Goal: Information Seeking & Learning: Understand process/instructions

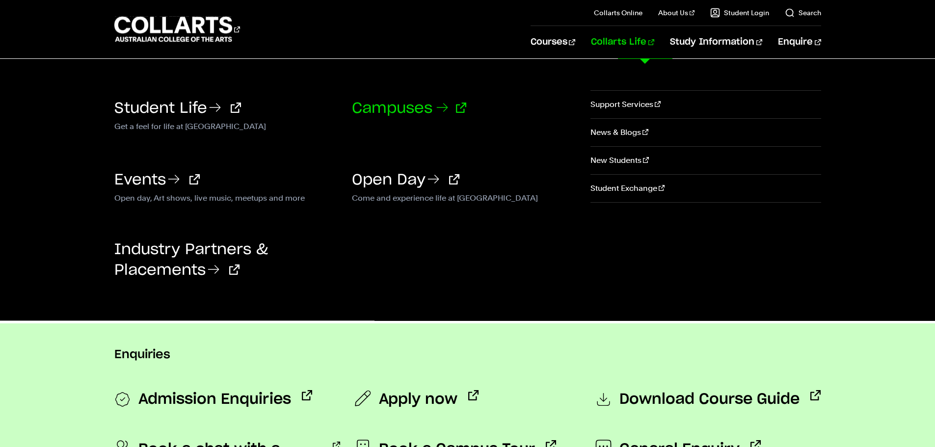
click at [410, 107] on link "Campuses" at bounding box center [409, 108] width 114 height 15
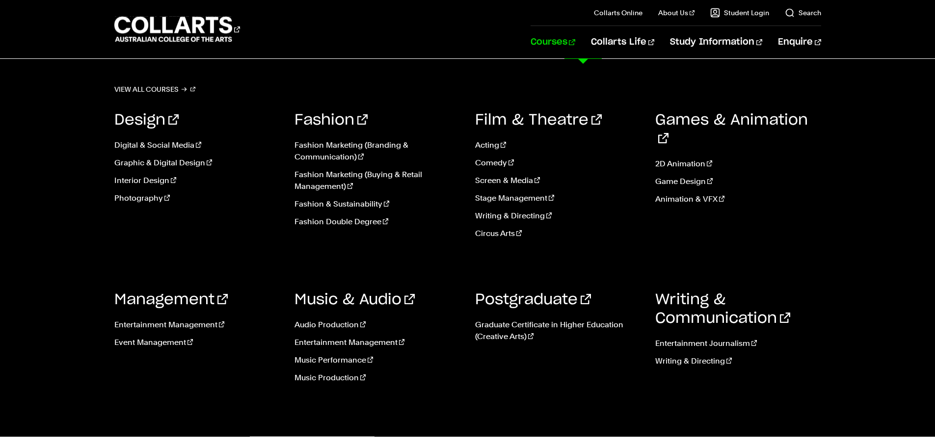
click at [575, 42] on link "Courses" at bounding box center [553, 42] width 45 height 32
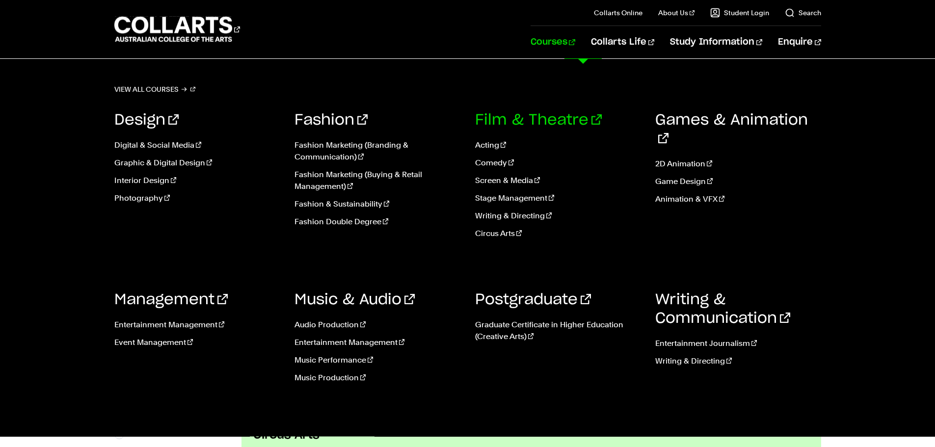
scroll to position [393, 0]
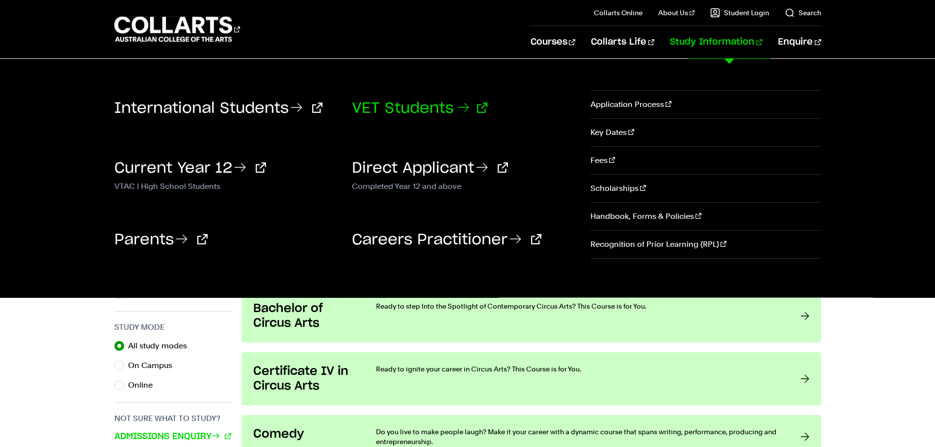
click at [424, 109] on link "VET Students" at bounding box center [420, 108] width 136 height 15
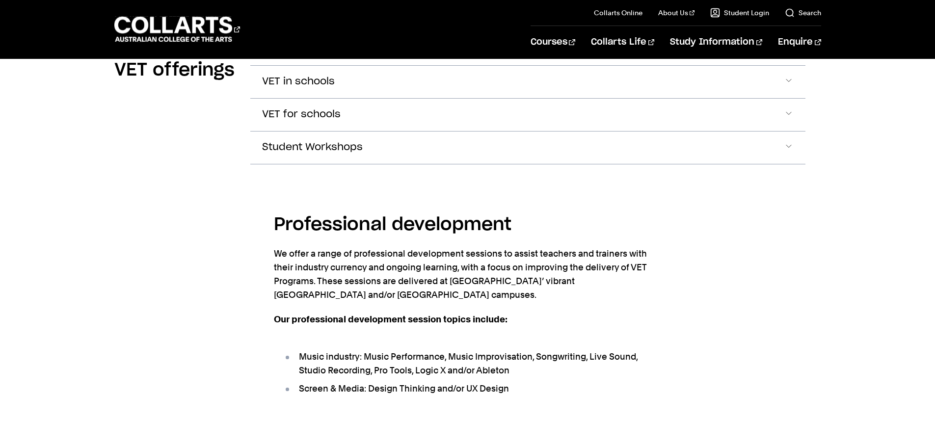
scroll to position [1326, 0]
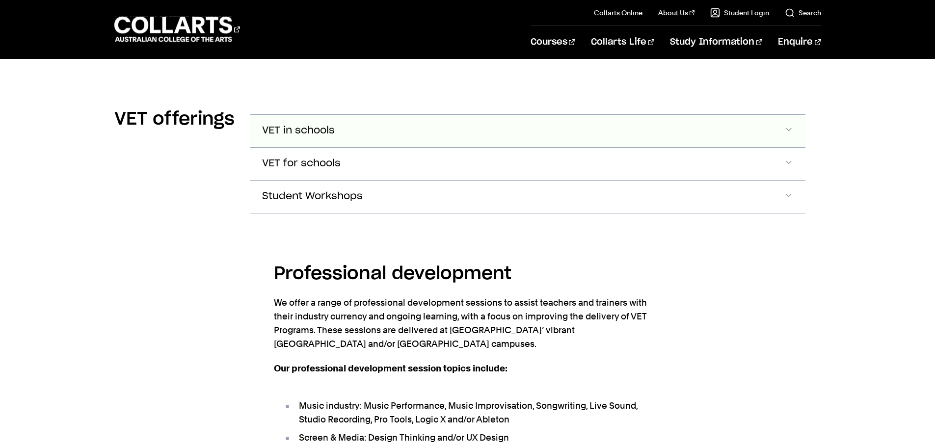
click at [302, 125] on span "VET in schools" at bounding box center [298, 130] width 73 height 11
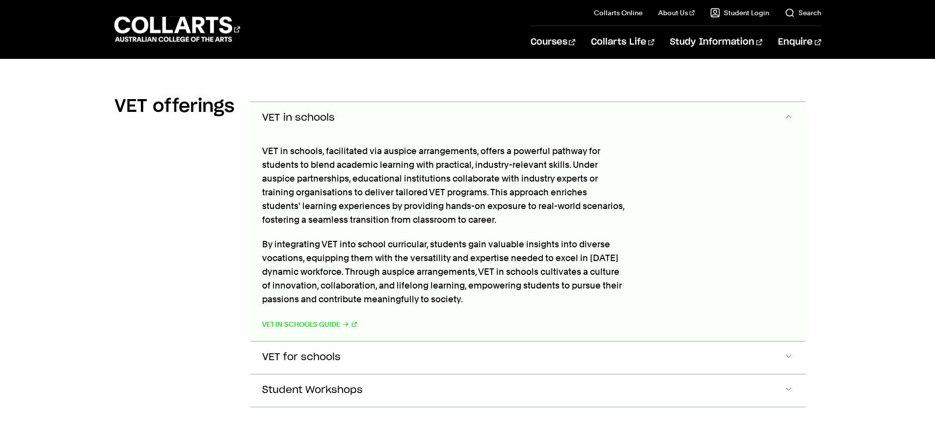
scroll to position [1486, 0]
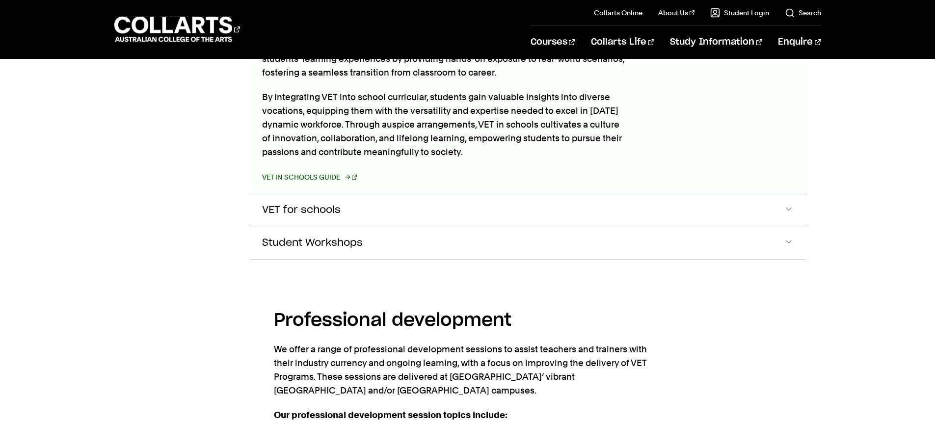
click at [297, 170] on link "VET in Schools Guide" at bounding box center [309, 177] width 95 height 14
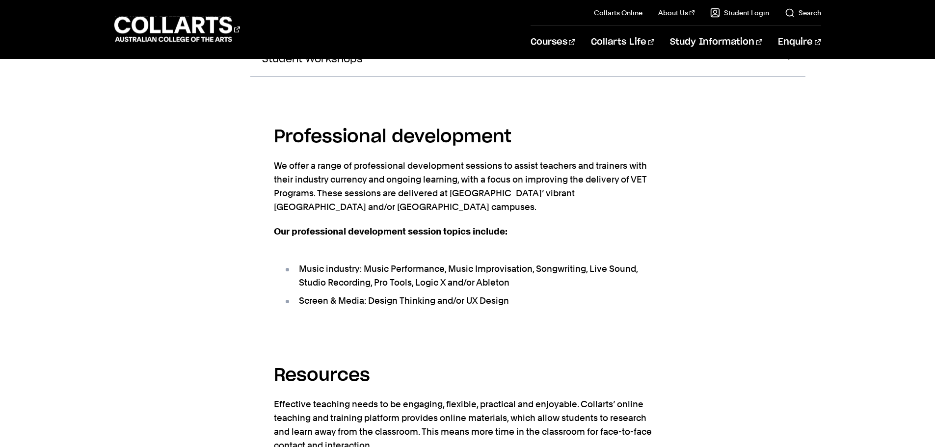
scroll to position [1473, 0]
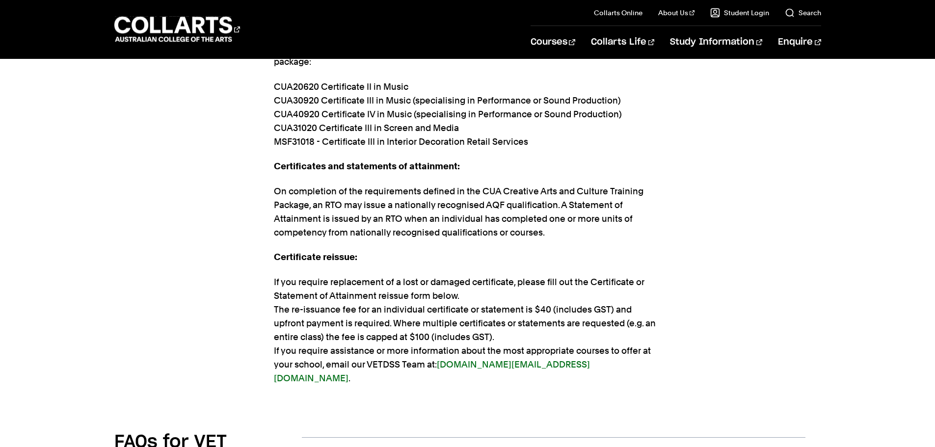
scroll to position [2805, 0]
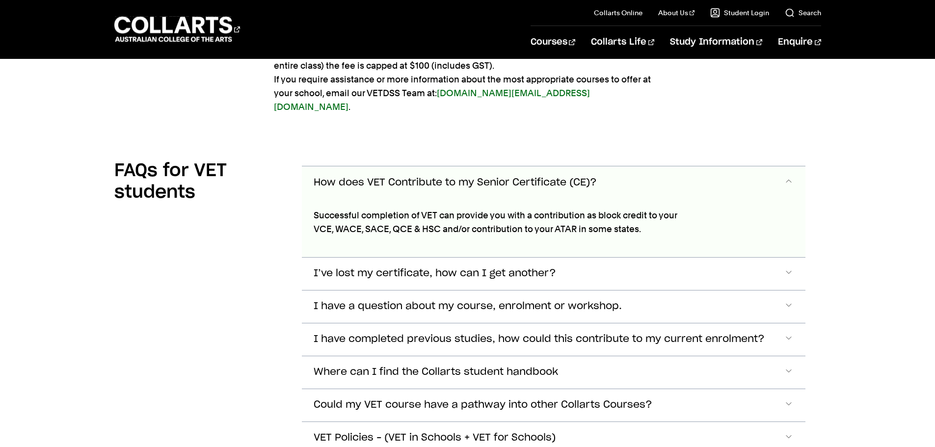
scroll to position [2929, 0]
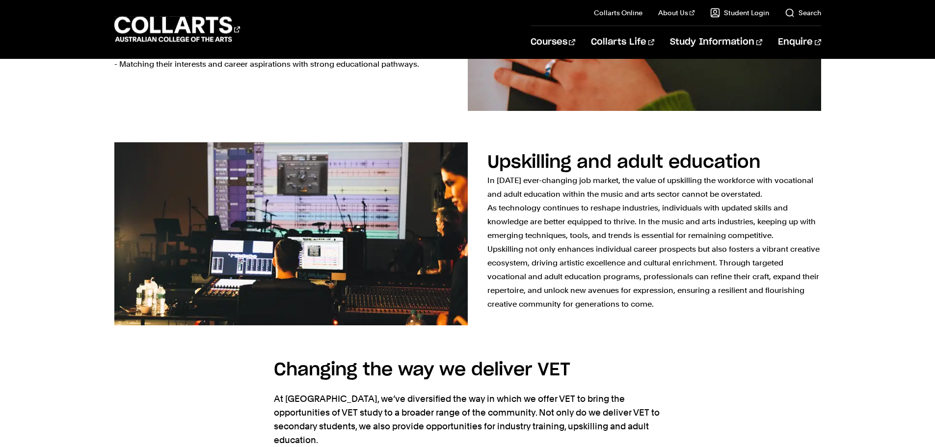
scroll to position [891, 0]
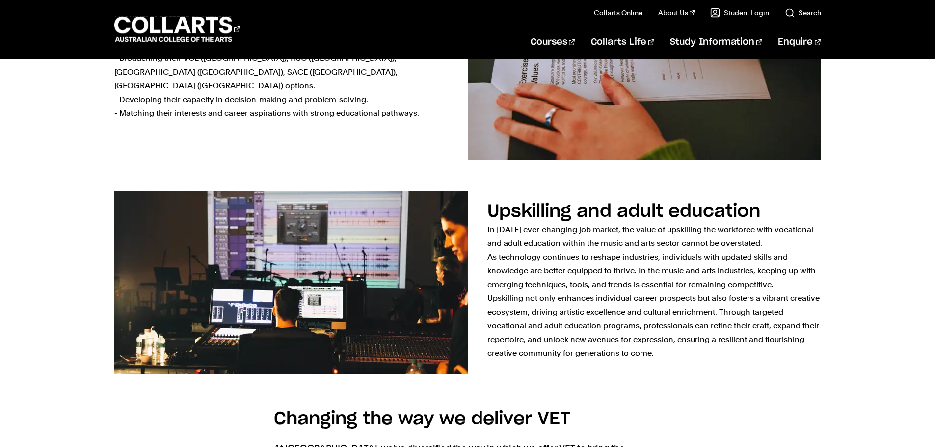
click at [506, 382] on section "Upskilling and adult education In [DATE] ever-changing job market, the value of…" at bounding box center [467, 283] width 707 height 215
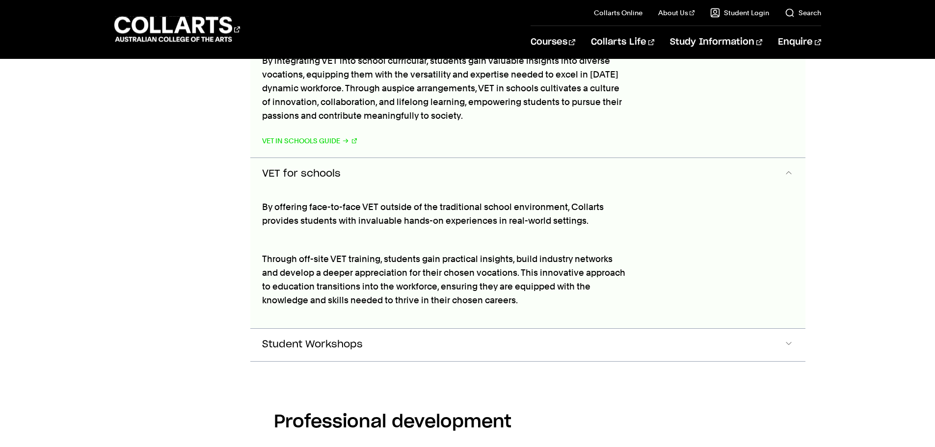
scroll to position [1571, 0]
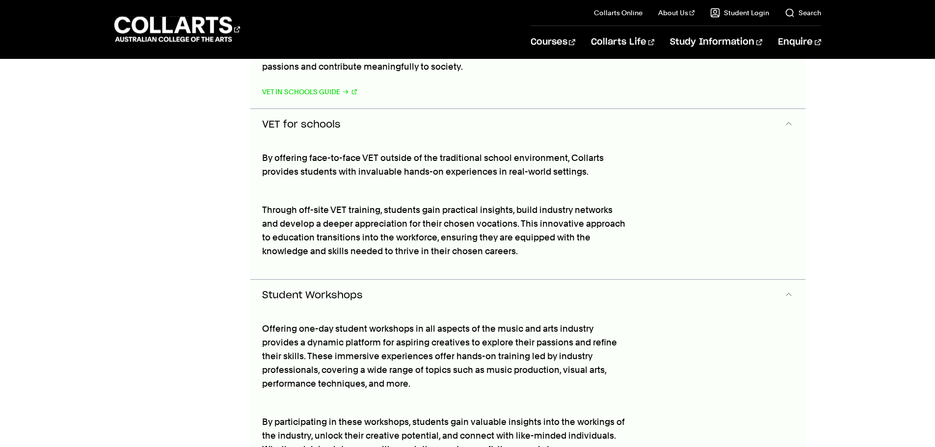
scroll to position [1748, 0]
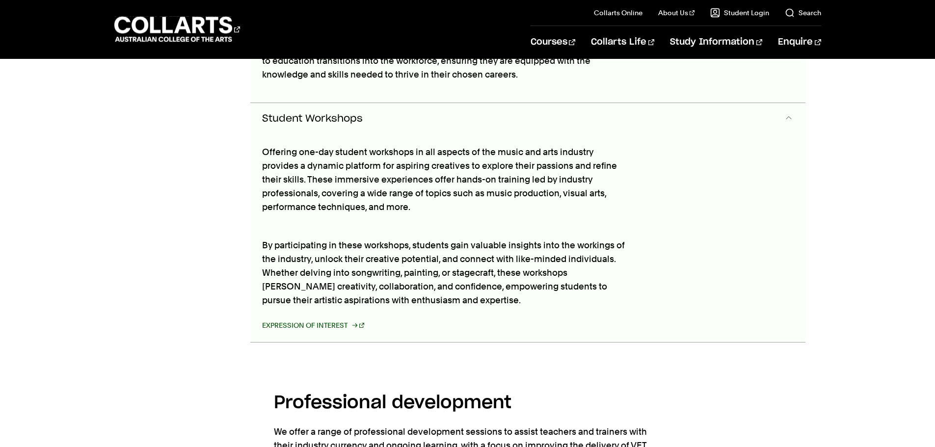
click at [328, 319] on link "Expression of Interest" at bounding box center [313, 326] width 103 height 14
